Goal: Use online tool/utility: Utilize a website feature to perform a specific function

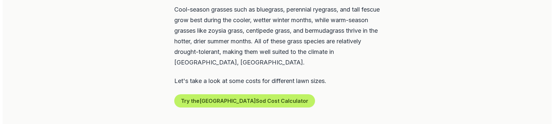
scroll to position [398, 0]
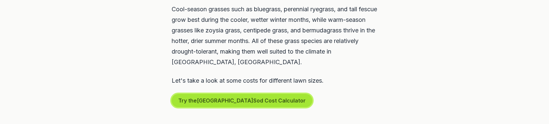
click at [241, 94] on button "Try the [GEOGRAPHIC_DATA] Sod Cost Calculator" at bounding box center [242, 100] width 141 height 13
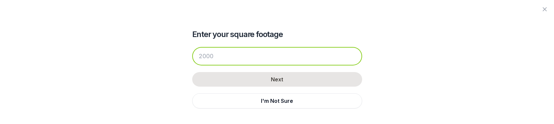
click at [202, 58] on input "number" at bounding box center [277, 56] width 170 height 19
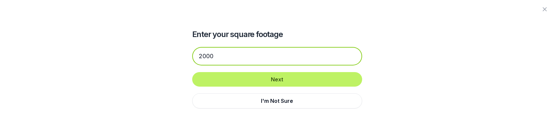
type input "2000"
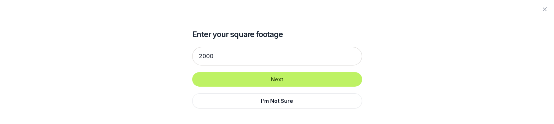
click at [411, 47] on div "Enter your square footage 2000 Next I'm Not Sure Don't know your square footage…" at bounding box center [277, 85] width 361 height 171
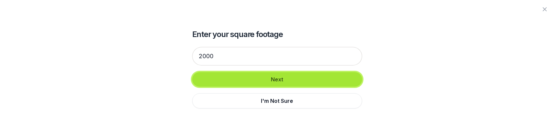
click at [277, 83] on button "Next" at bounding box center [277, 79] width 170 height 15
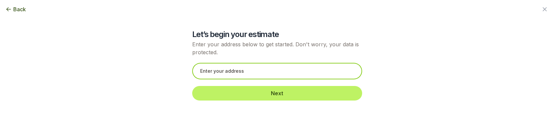
click at [294, 70] on input "text" at bounding box center [277, 71] width 170 height 17
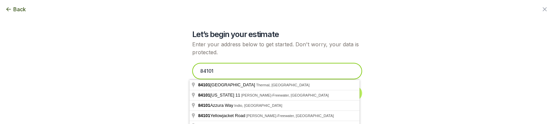
type input "84101"
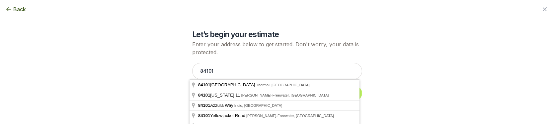
click at [406, 75] on div "Let’s begin your estimate Enter your address below to get started. Don't worry,…" at bounding box center [277, 54] width 361 height 108
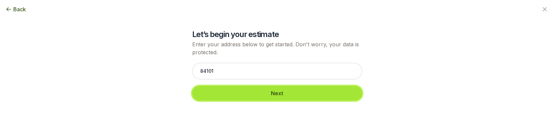
click at [289, 96] on button "Next" at bounding box center [277, 93] width 170 height 15
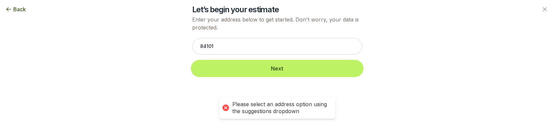
scroll to position [20, 0]
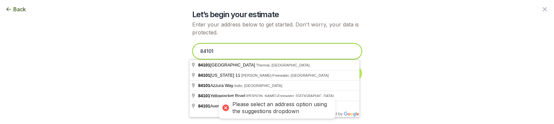
drag, startPoint x: 249, startPoint y: 55, endPoint x: 152, endPoint y: 48, distance: 97.1
click at [155, 48] on div "Let’s begin your estimate Enter your address below to get started. Don't worry,…" at bounding box center [277, 34] width 361 height 108
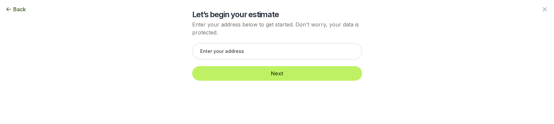
click at [423, 58] on div "Let’s begin your estimate Enter your address below to get started. Don't worry,…" at bounding box center [277, 34] width 361 height 108
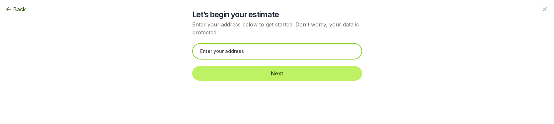
click at [247, 52] on input "text" at bounding box center [277, 51] width 170 height 17
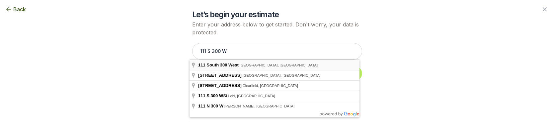
type input "[STREET_ADDRESS]"
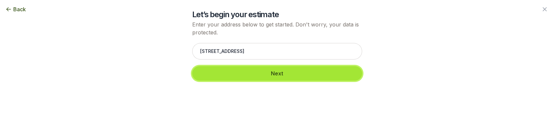
click at [262, 72] on button "Next" at bounding box center [277, 73] width 170 height 15
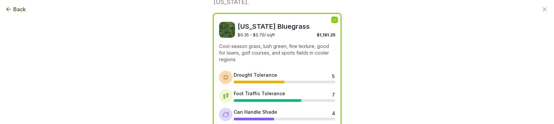
scroll to position [0, 0]
